Goal: Task Accomplishment & Management: Use online tool/utility

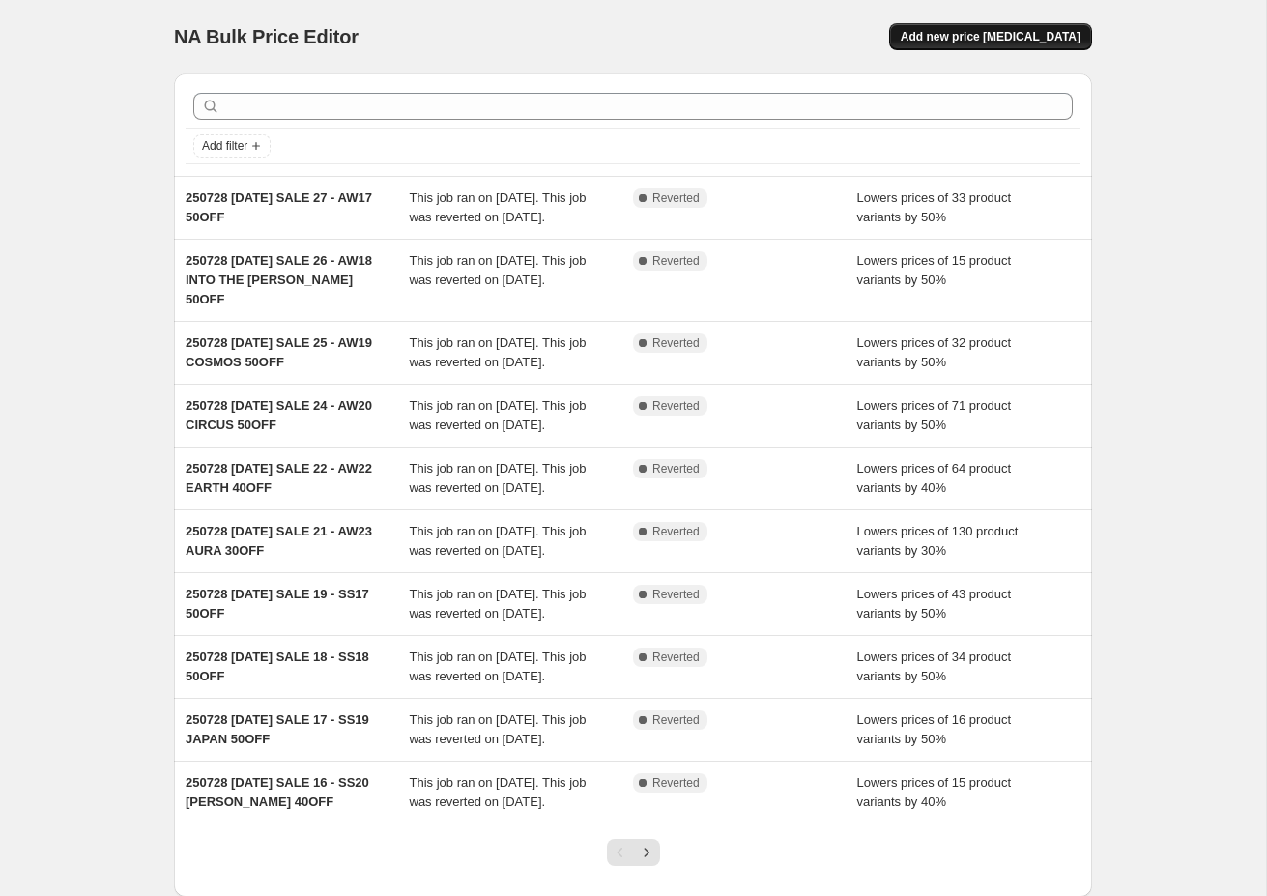
click at [1006, 43] on span "Add new price [MEDICAL_DATA]" at bounding box center [990, 36] width 180 height 15
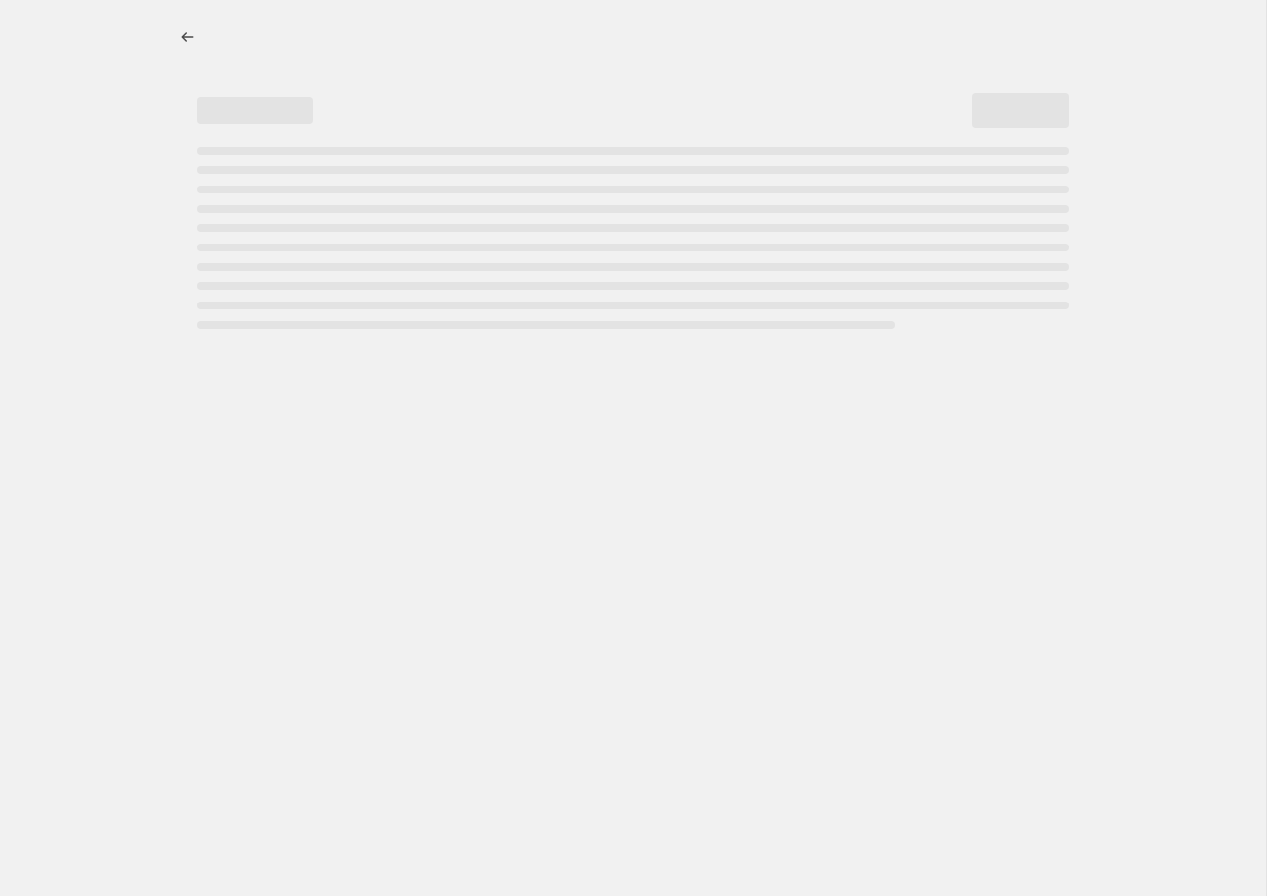
select select "percentage"
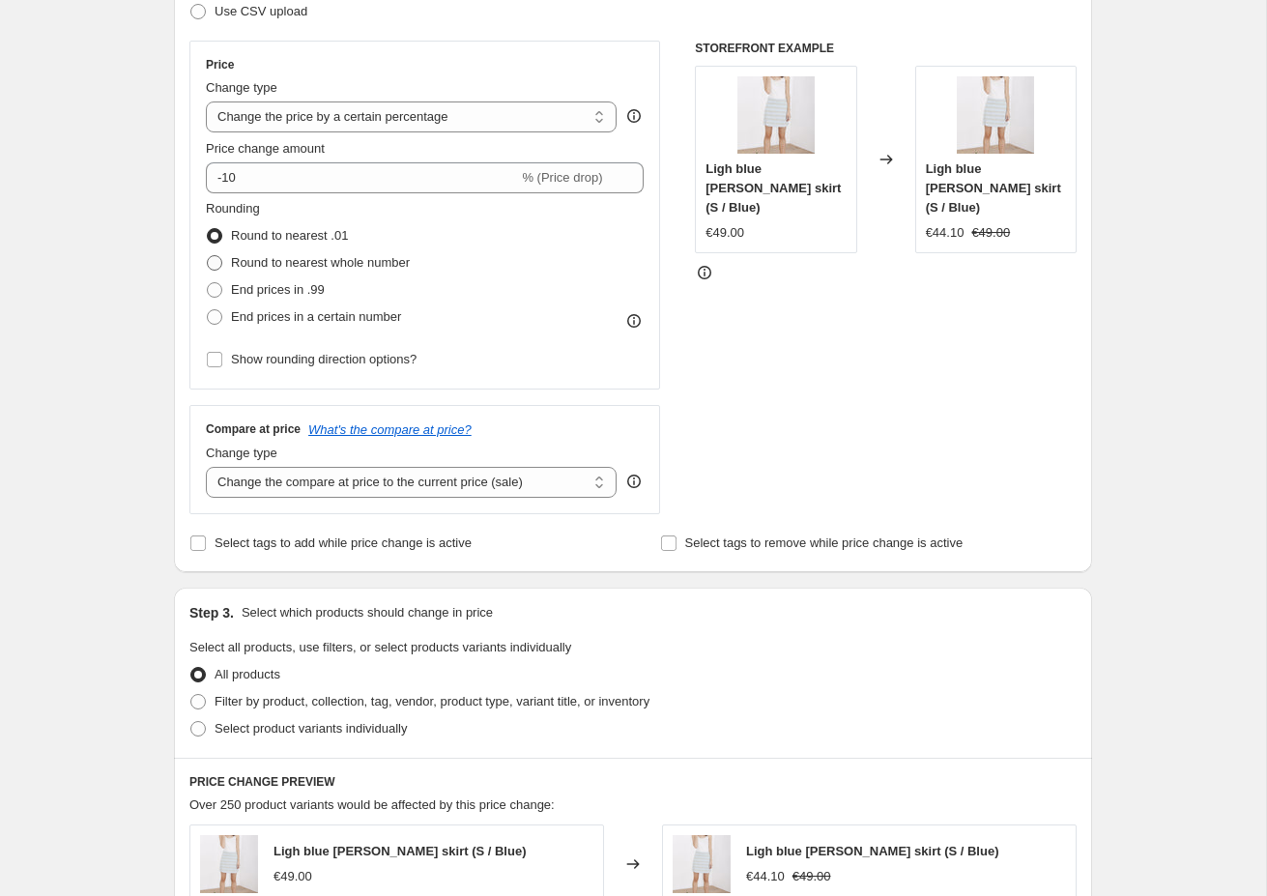
scroll to position [477, 0]
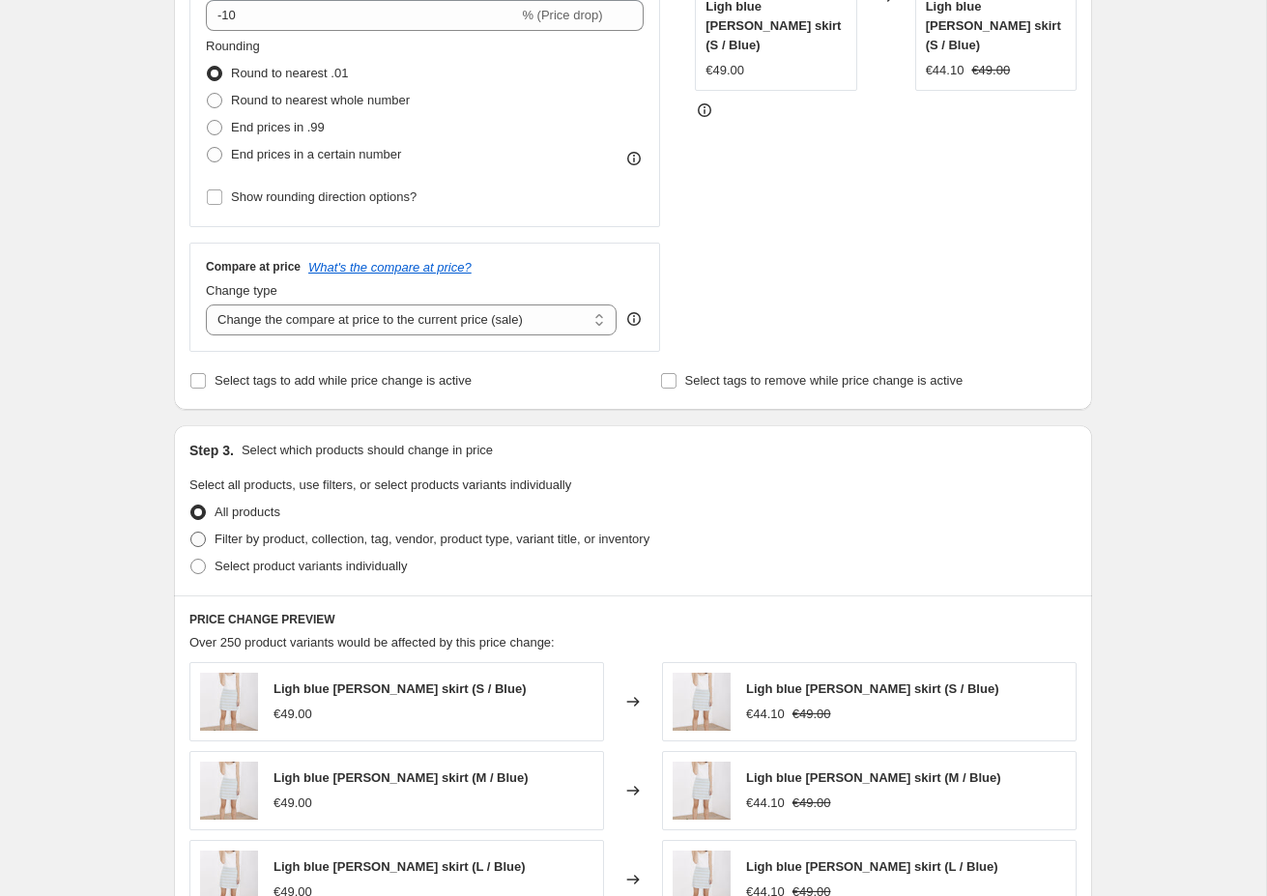
click at [248, 533] on span "Filter by product, collection, tag, vendor, product type, variant title, or inv…" at bounding box center [431, 538] width 435 height 14
click at [191, 532] on input "Filter by product, collection, tag, vendor, product type, variant title, or inv…" at bounding box center [190, 531] width 1 height 1
radio input "true"
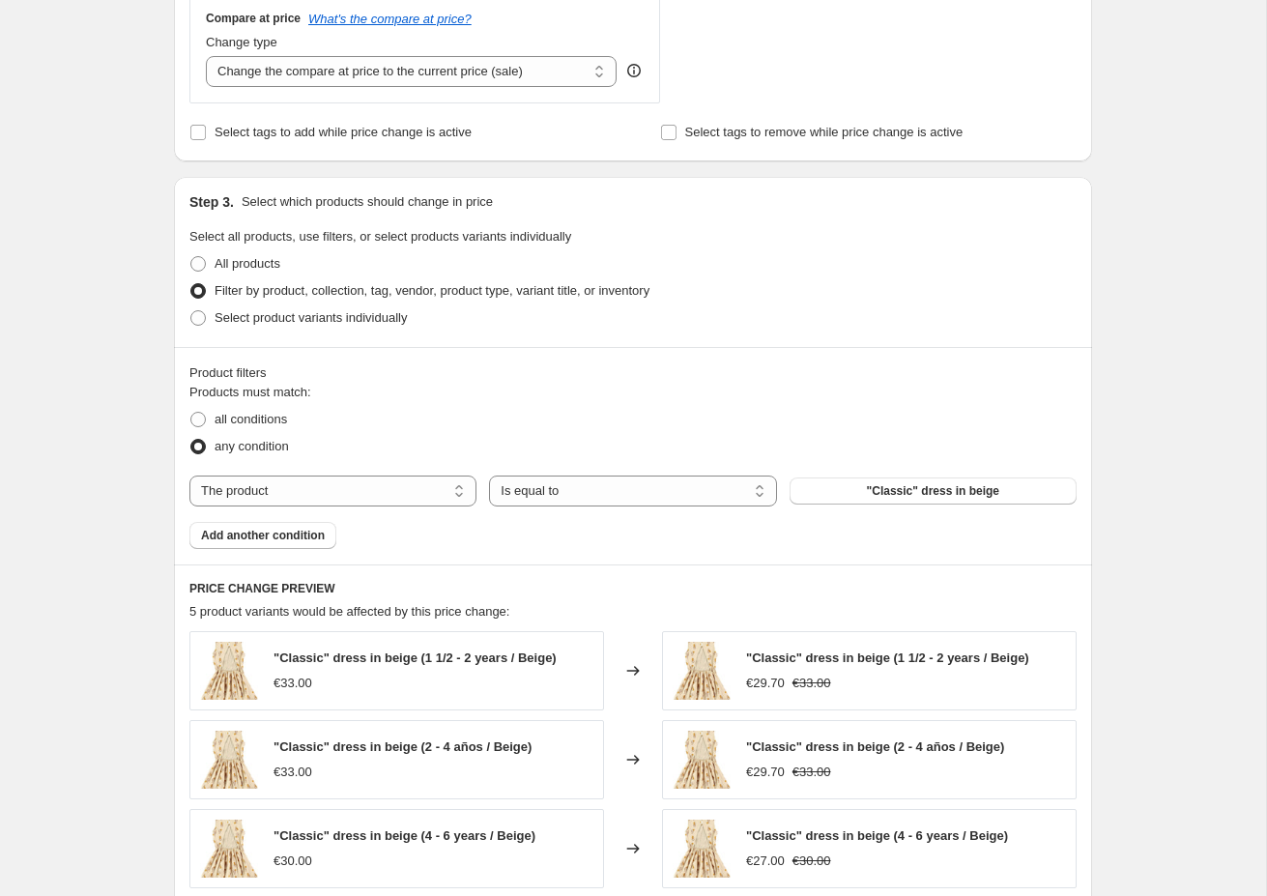
scroll to position [773, 0]
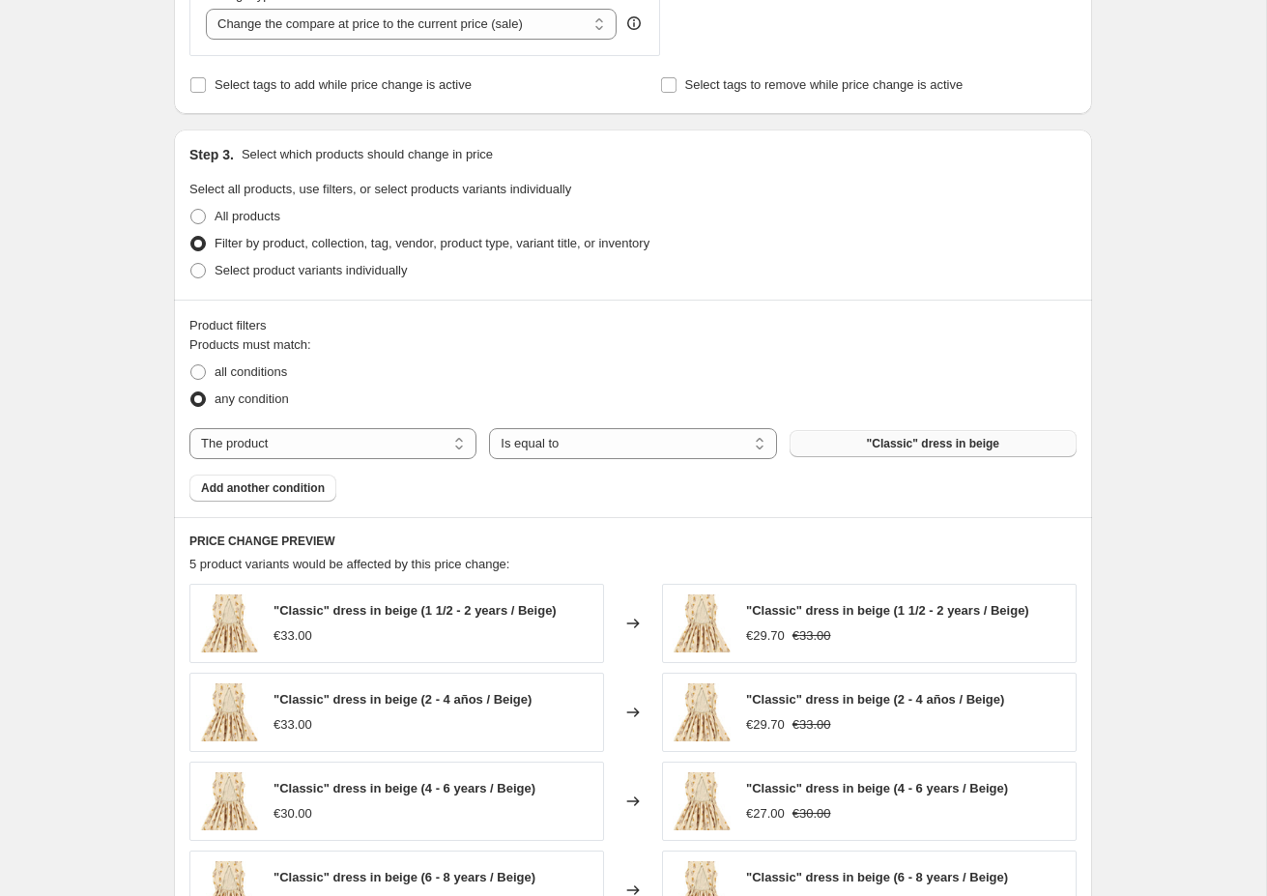
click at [906, 436] on button ""Classic" dress in beige" at bounding box center [932, 443] width 287 height 27
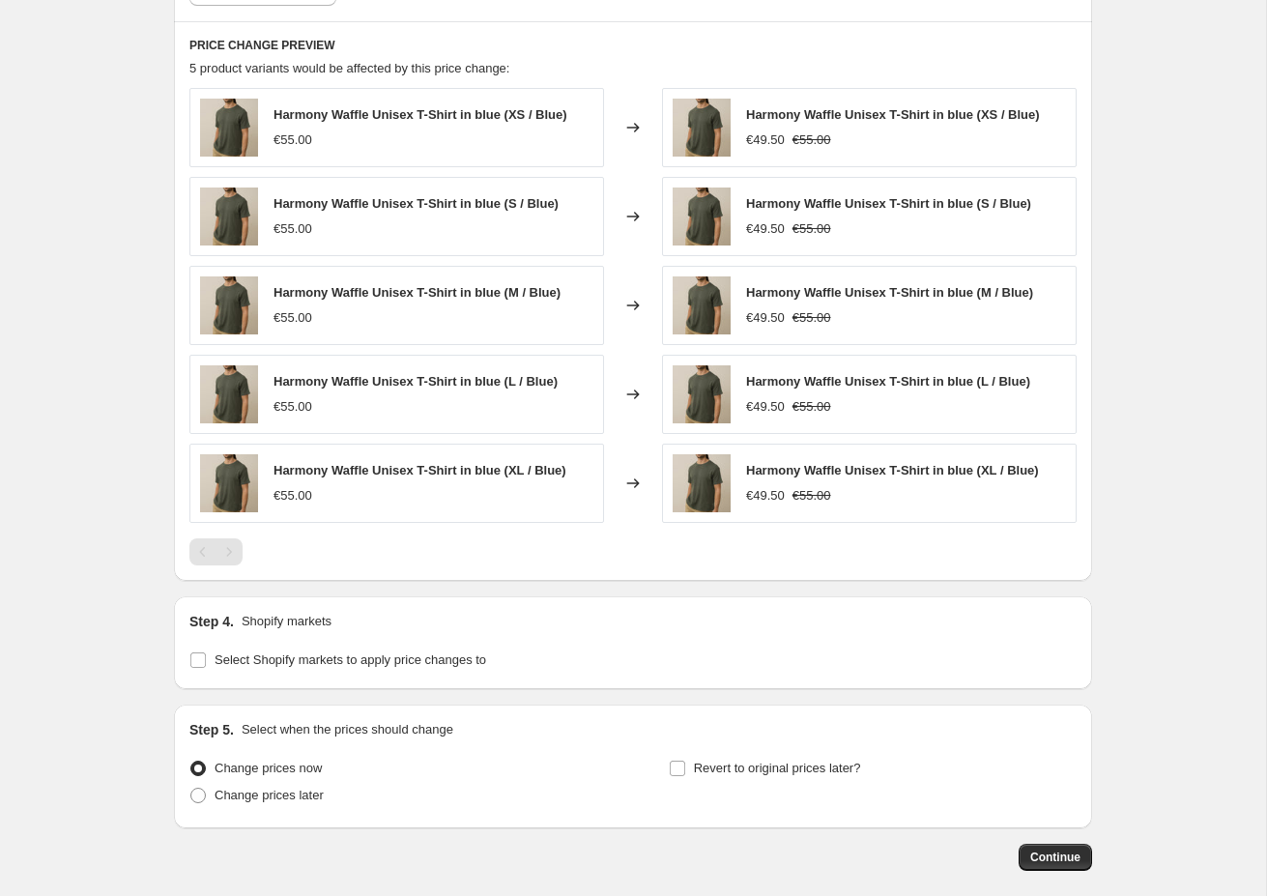
scroll to position [1283, 0]
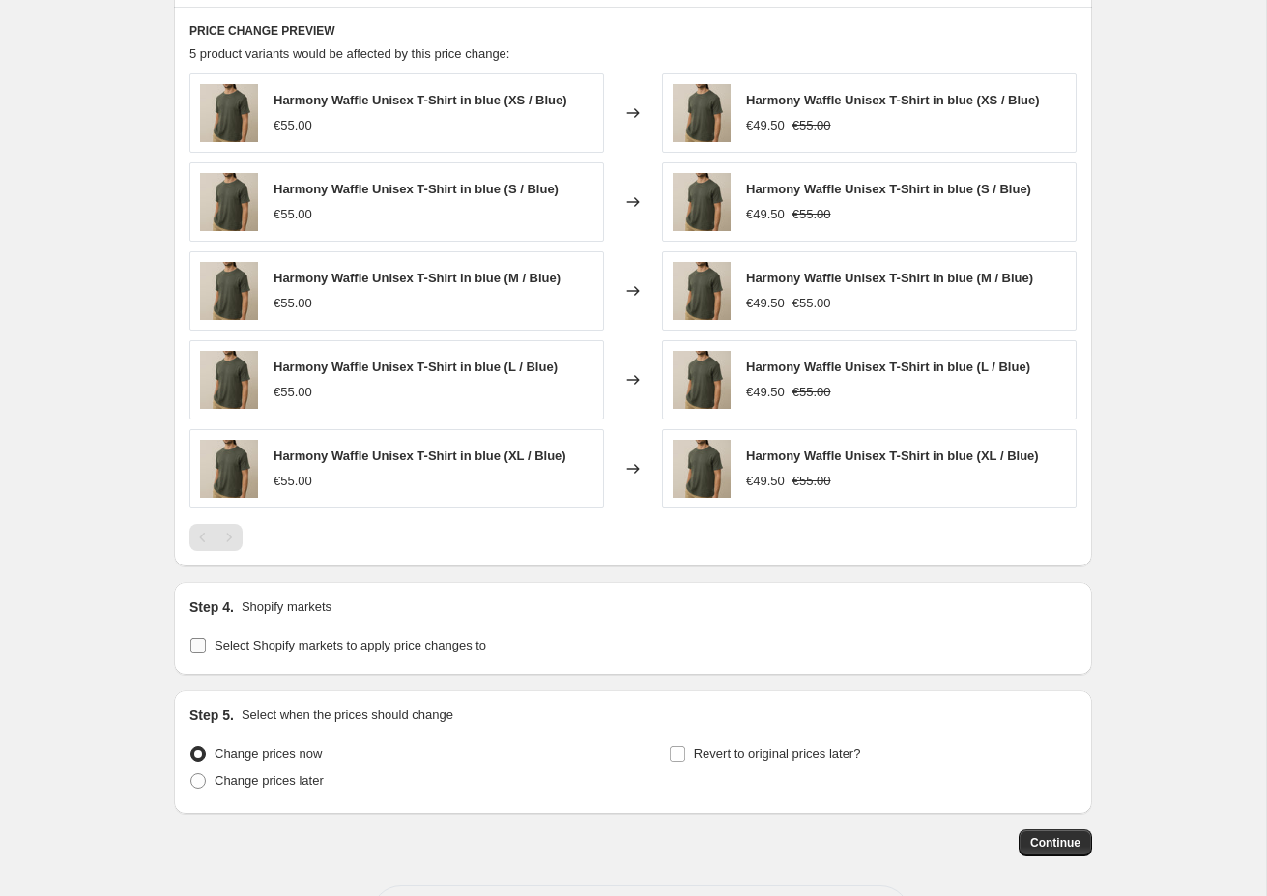
click at [196, 647] on input "Select Shopify markets to apply price changes to" at bounding box center [197, 645] width 15 height 15
checkbox input "true"
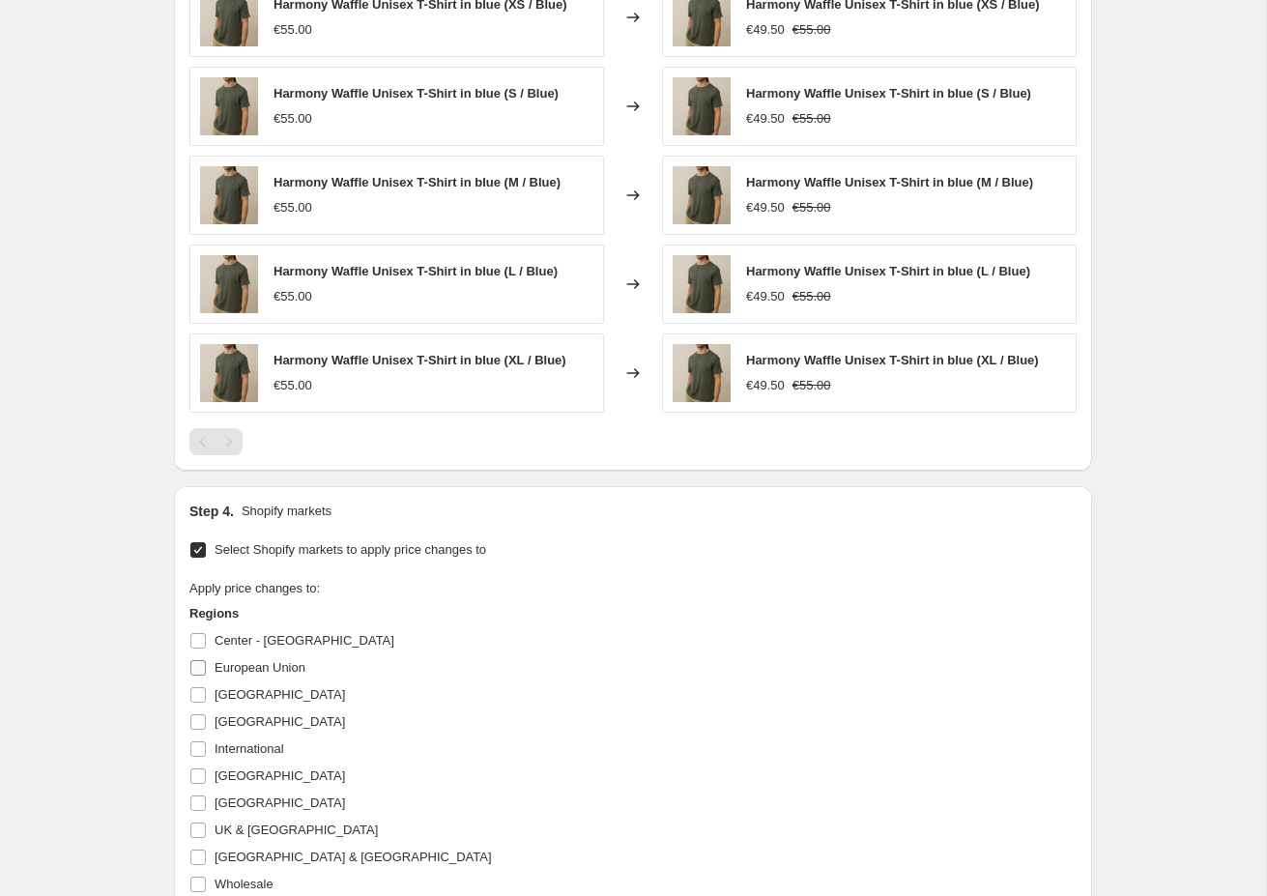
scroll to position [1401, 0]
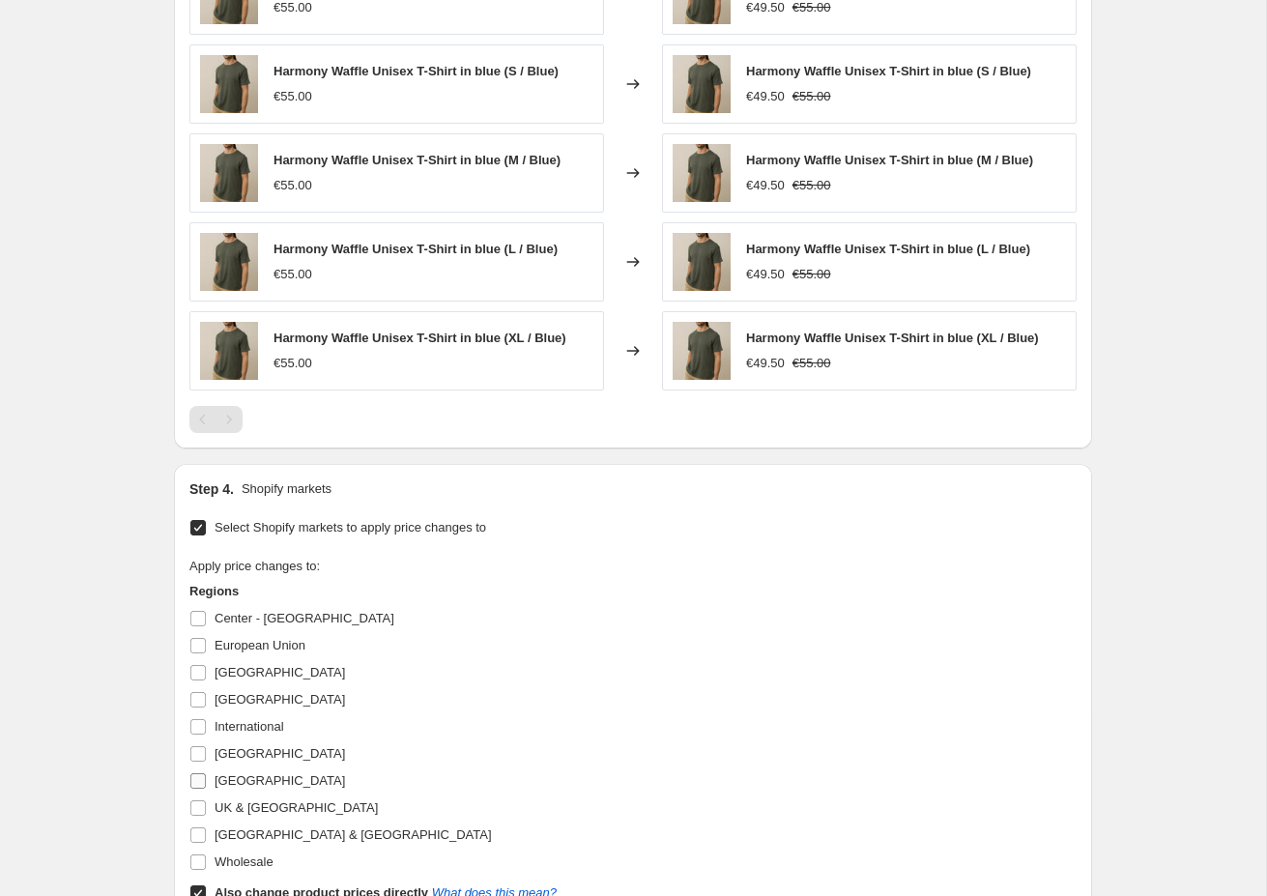
click at [195, 782] on input "[GEOGRAPHIC_DATA]" at bounding box center [197, 780] width 15 height 15
checkbox input "true"
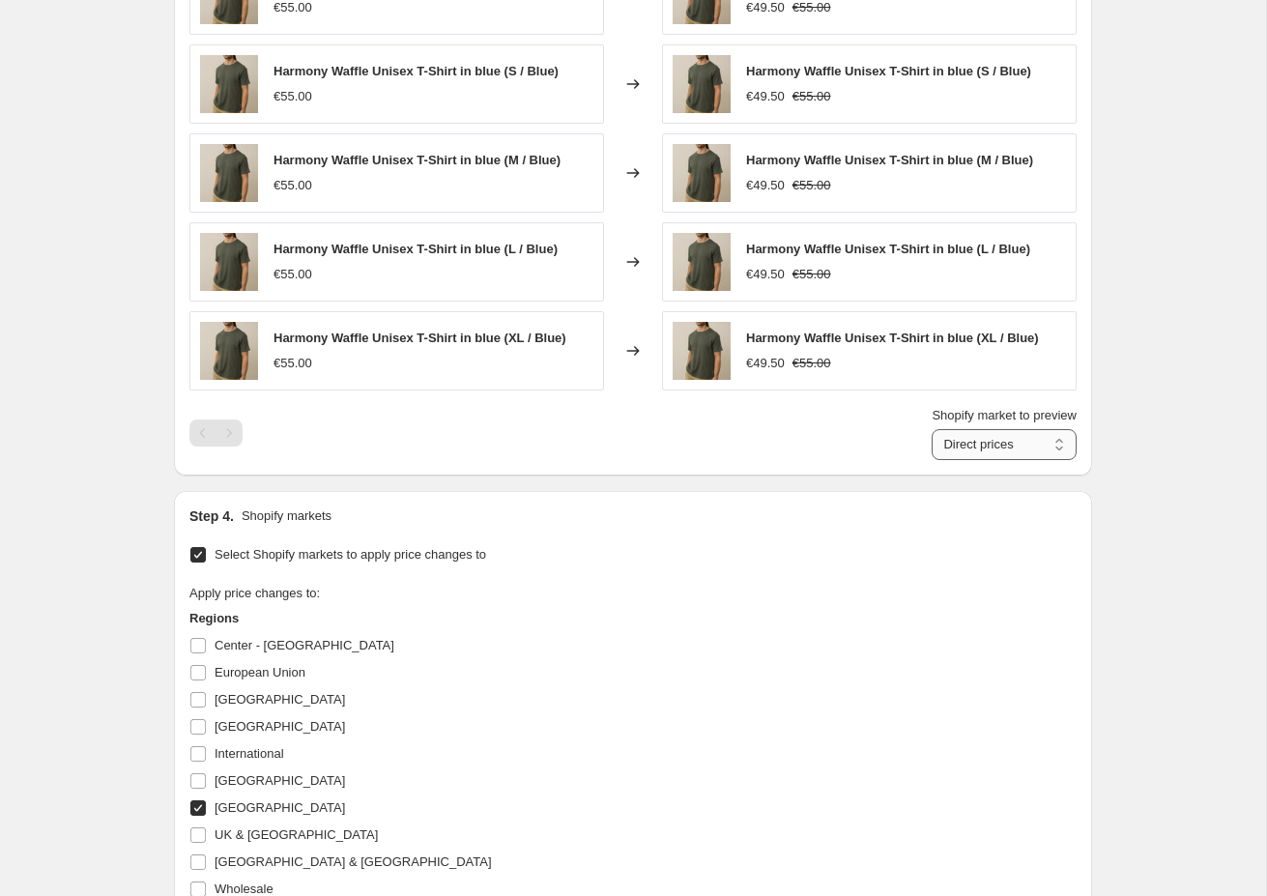
select select "58214711641"
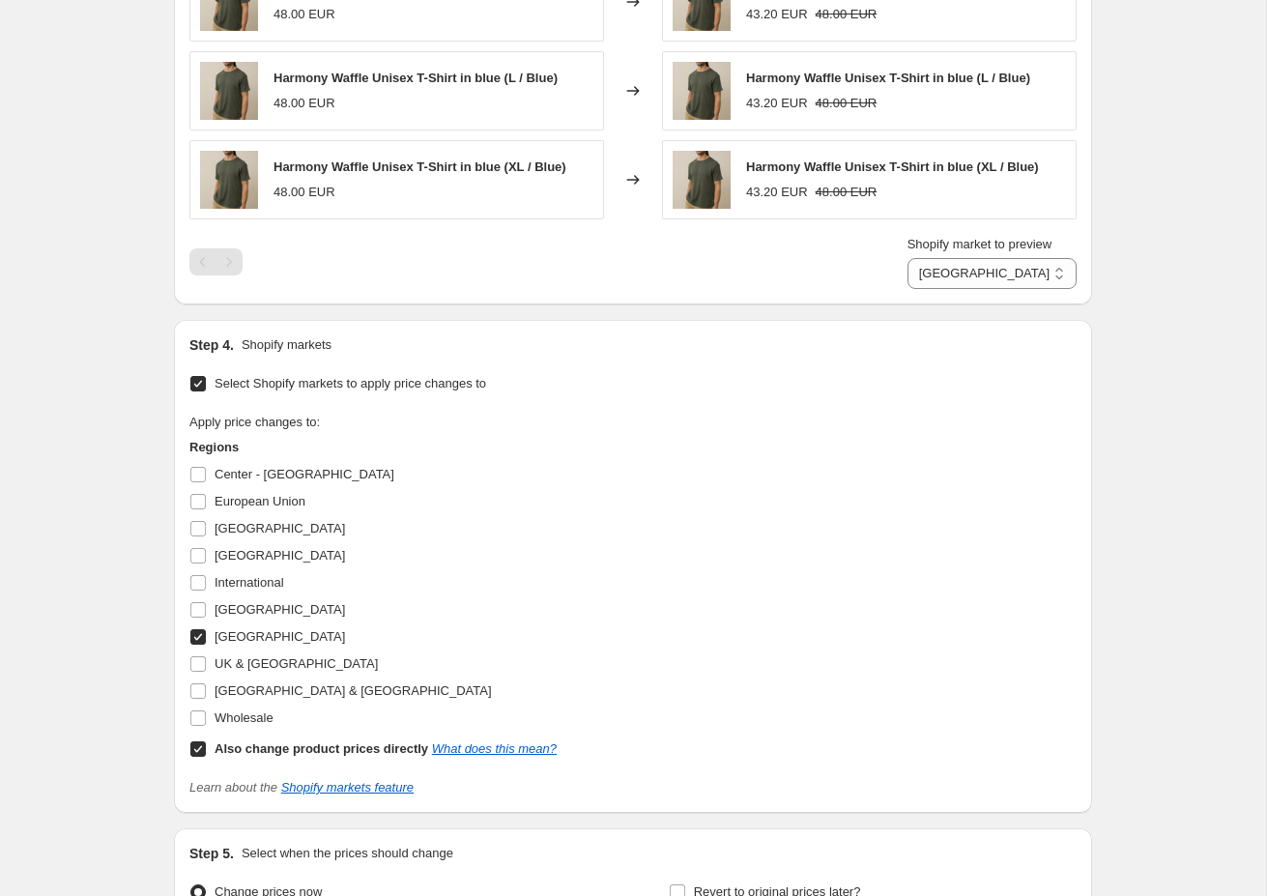
scroll to position [1600, 0]
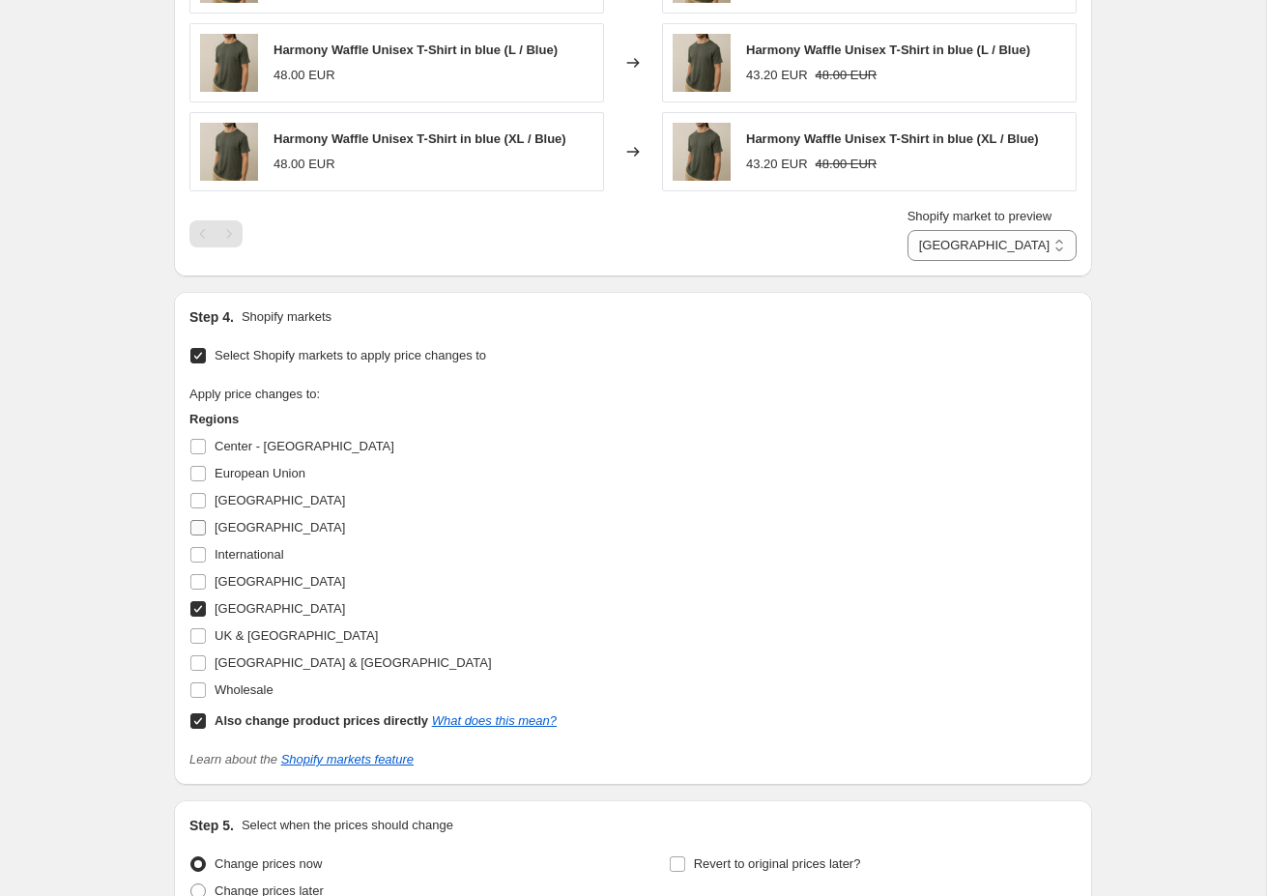
click at [196, 529] on input "[GEOGRAPHIC_DATA]" at bounding box center [197, 527] width 15 height 15
checkbox input "true"
click at [191, 445] on input "Center - [GEOGRAPHIC_DATA]" at bounding box center [197, 446] width 15 height 15
checkbox input "true"
click at [200, 498] on input "[GEOGRAPHIC_DATA]" at bounding box center [197, 500] width 15 height 15
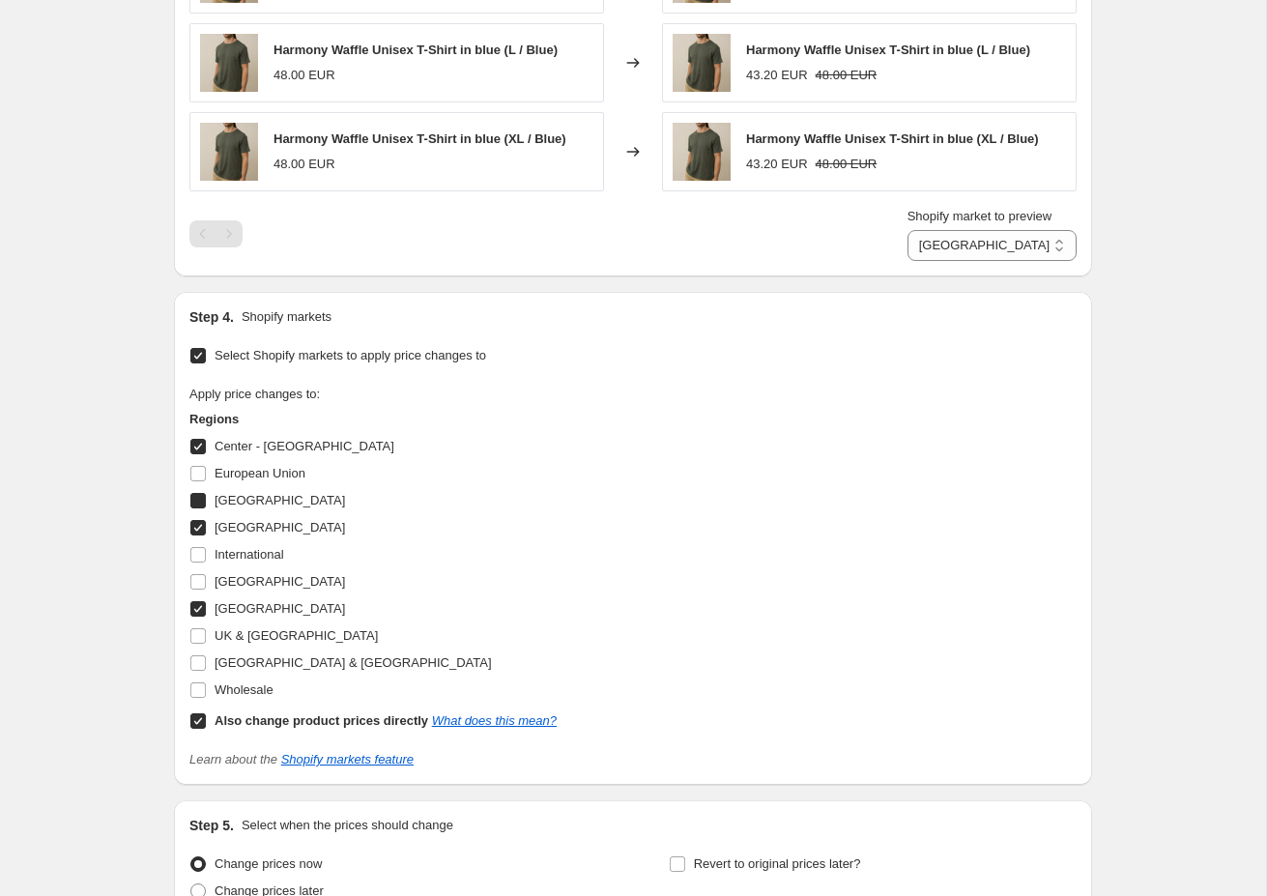
checkbox input "true"
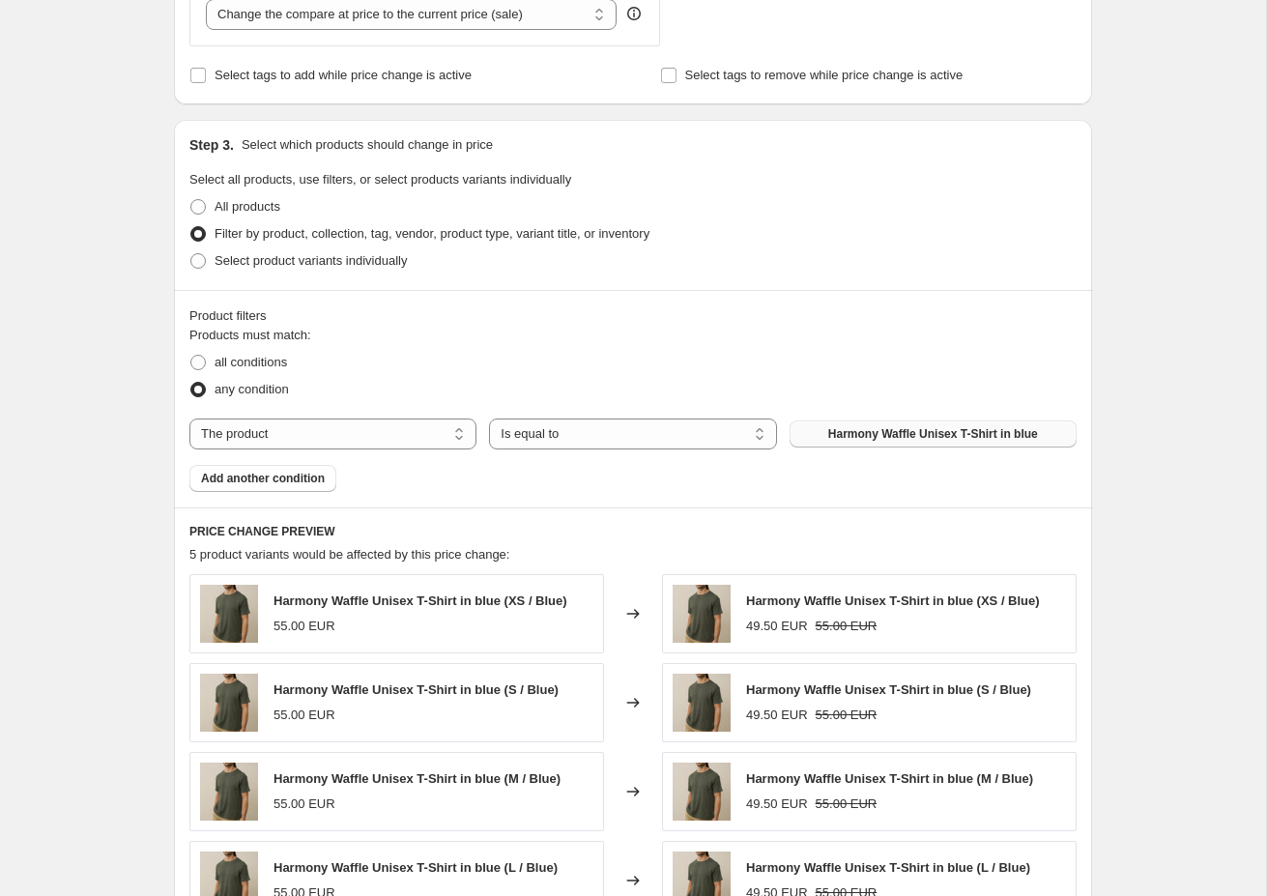
scroll to position [834, 0]
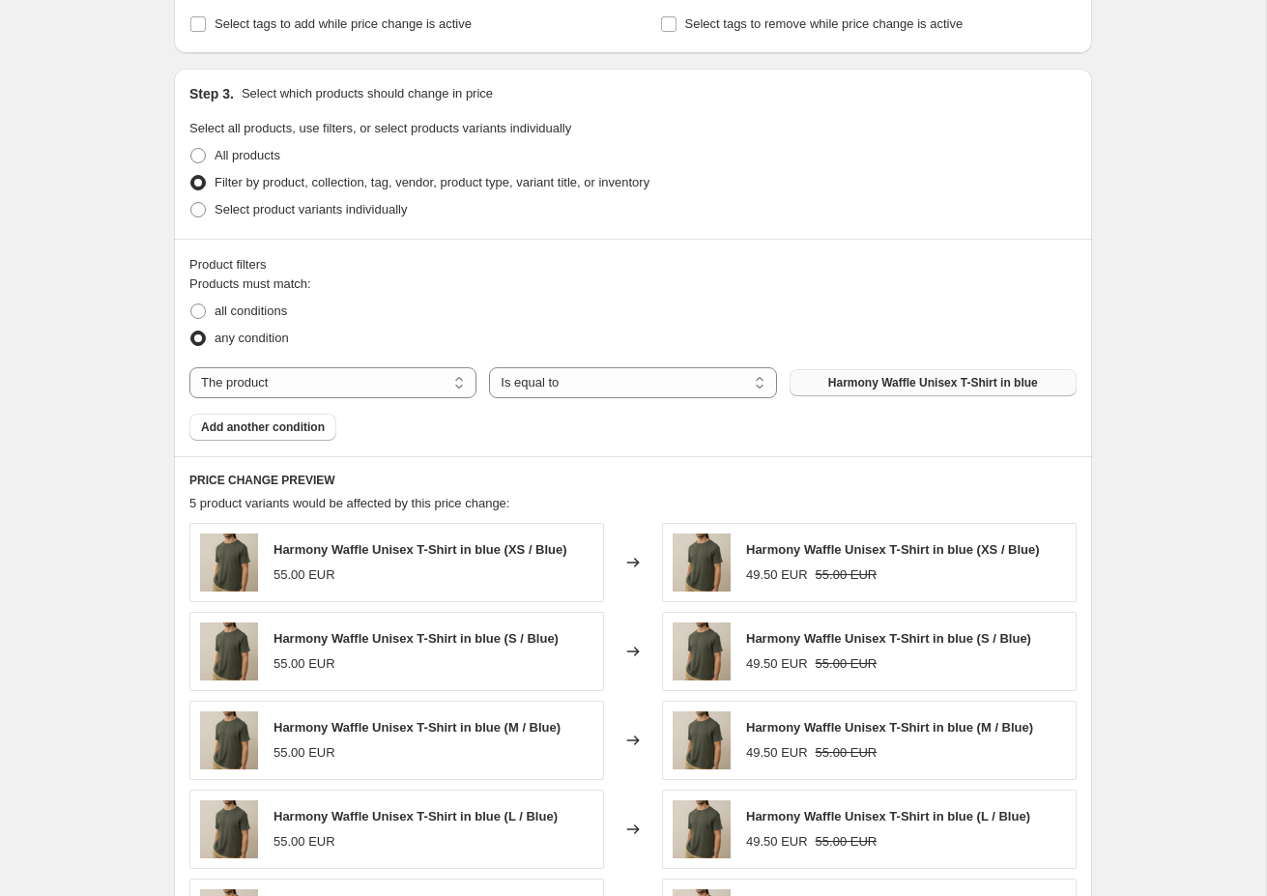
click at [910, 378] on span "Harmony Waffle Unisex T-Shirt in blue" at bounding box center [933, 382] width 210 height 15
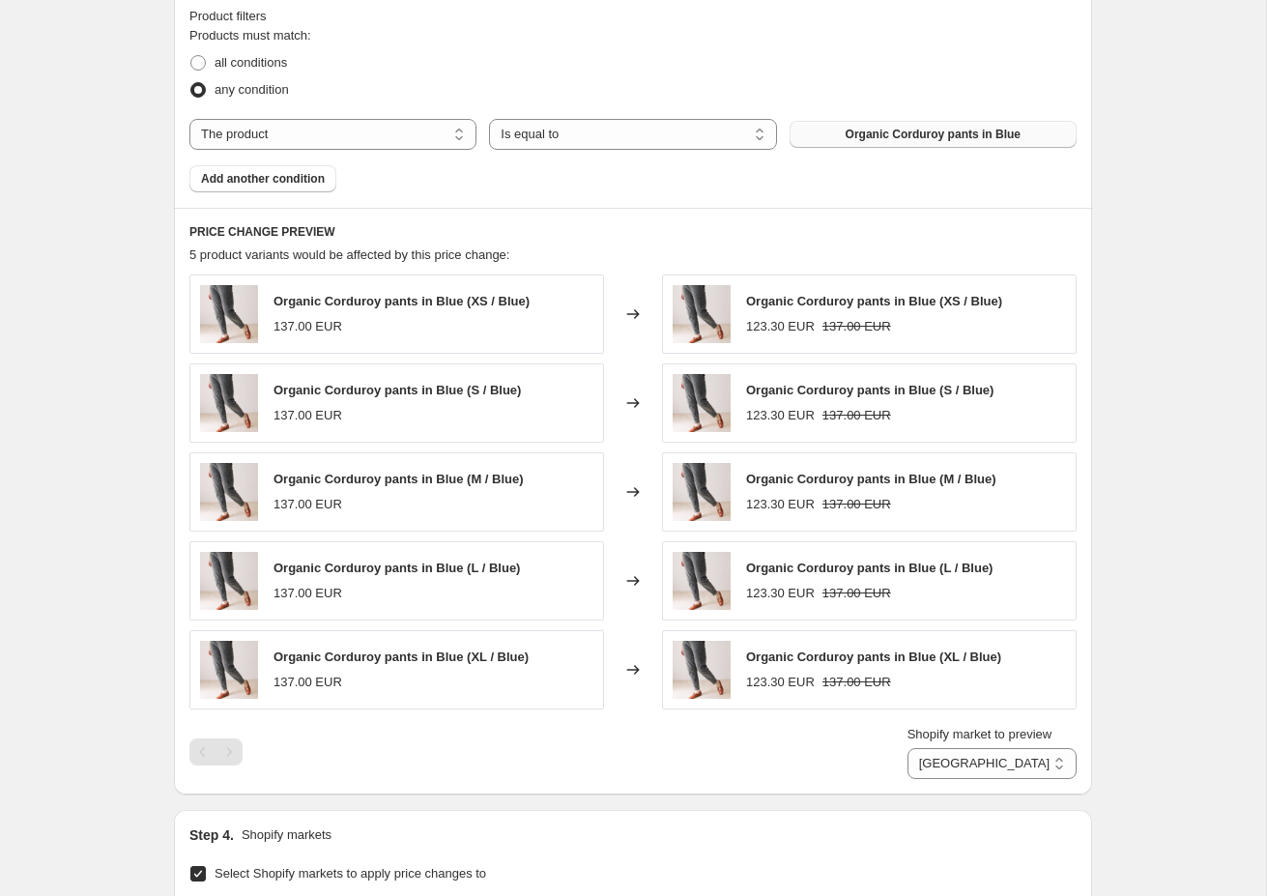
scroll to position [1274, 0]
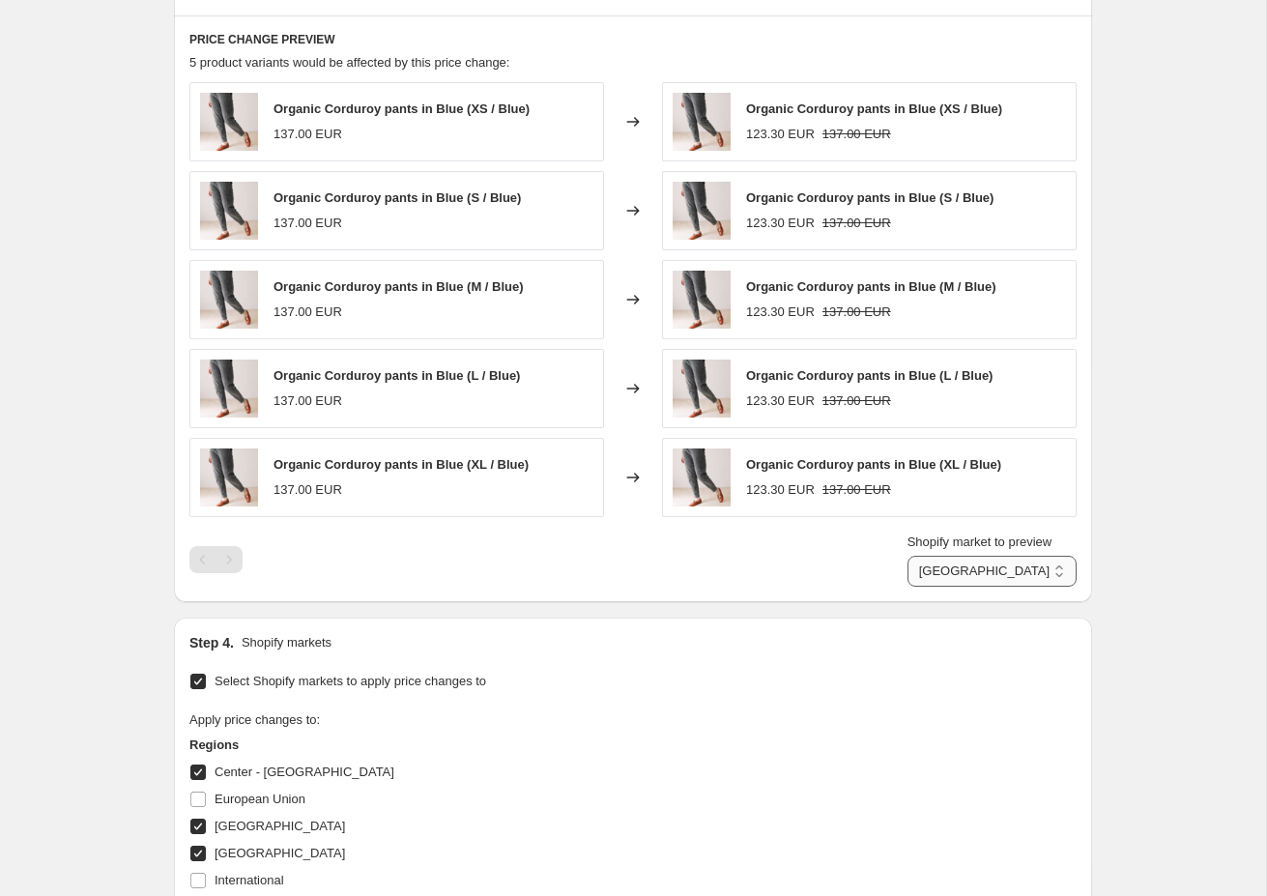
select select "58214711641"
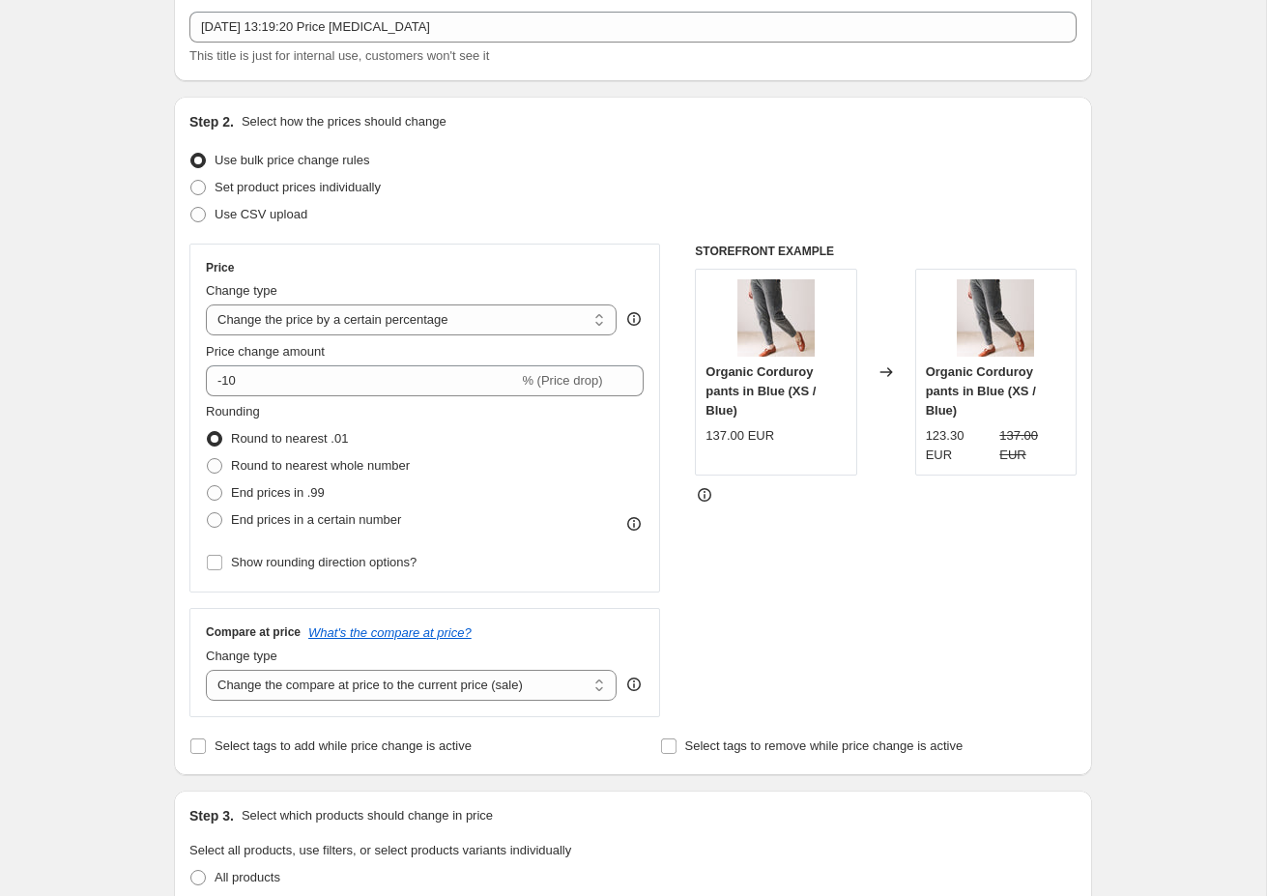
scroll to position [68, 0]
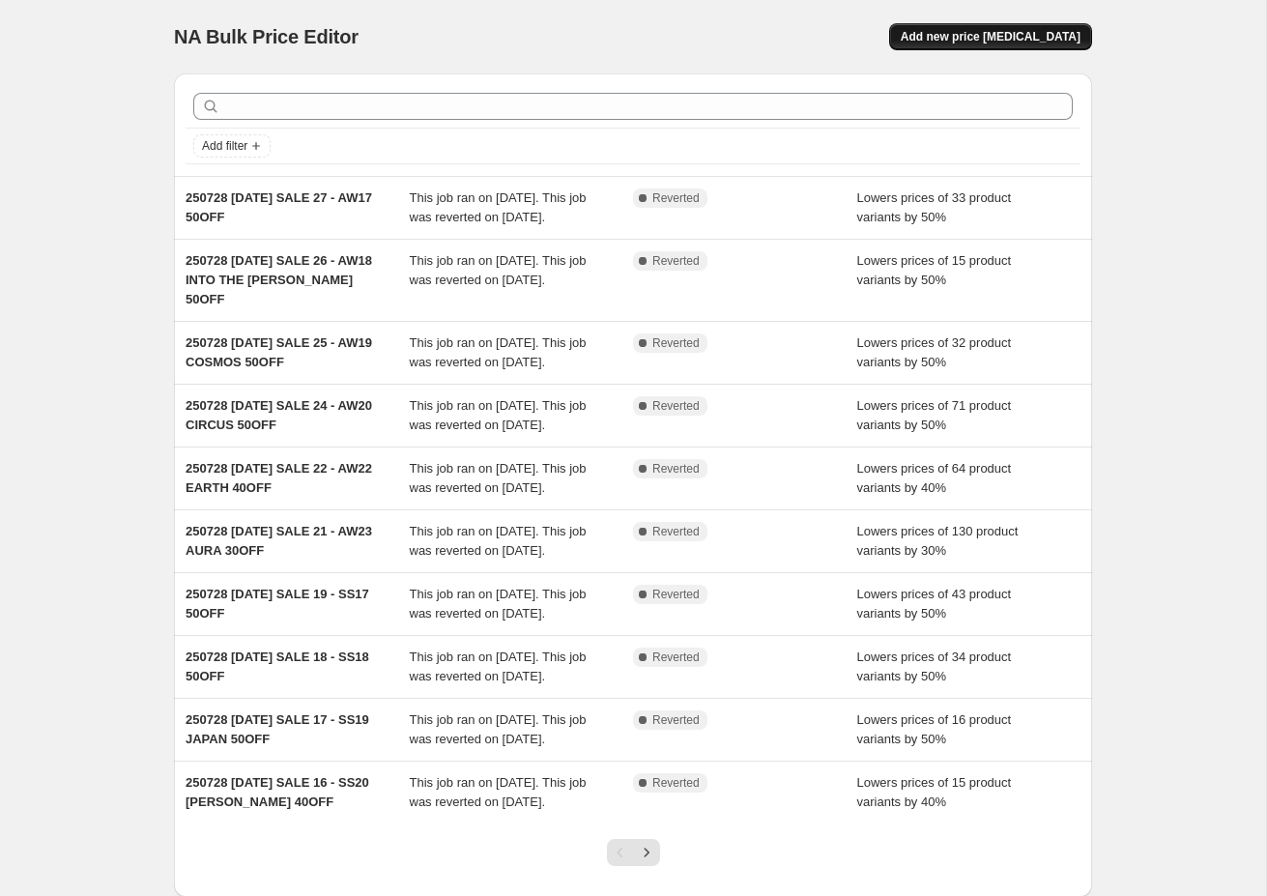
click at [1008, 30] on span "Add new price [MEDICAL_DATA]" at bounding box center [990, 36] width 180 height 15
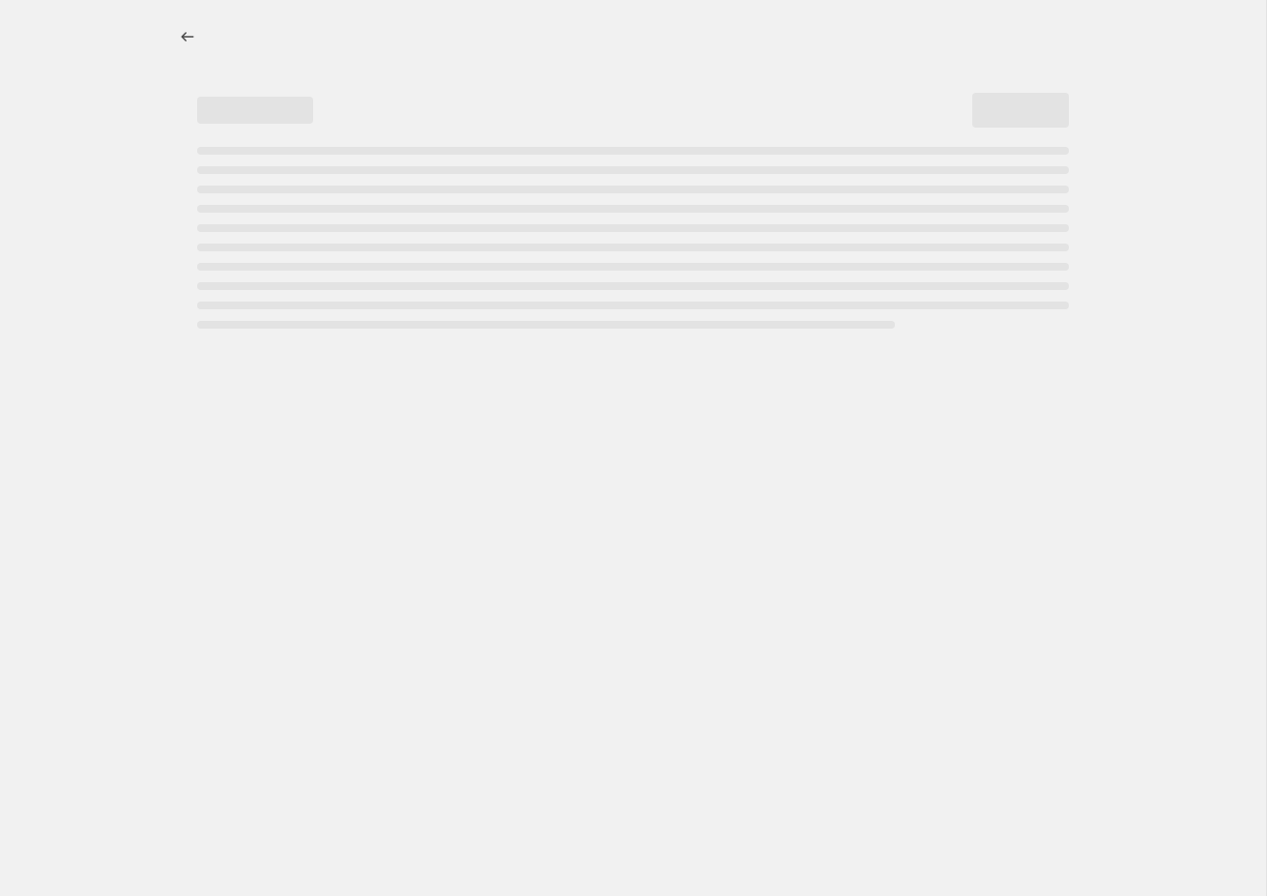
select select "percentage"
